Goal: Use online tool/utility

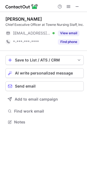
scroll to position [123, 87]
